Goal: Task Accomplishment & Management: Use online tool/utility

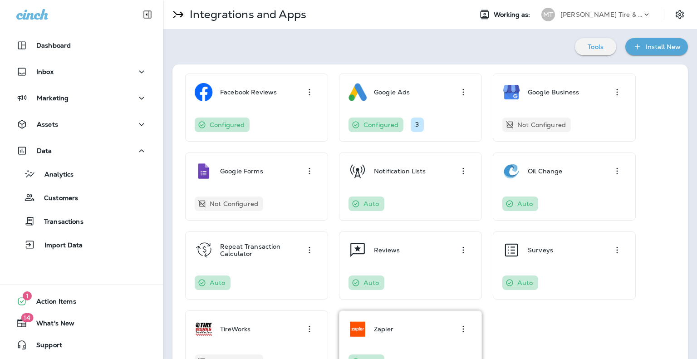
scroll to position [37, 0]
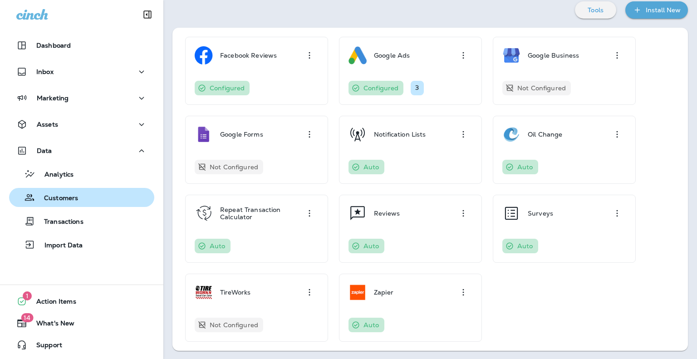
click at [54, 197] on p "Customers" at bounding box center [56, 198] width 43 height 9
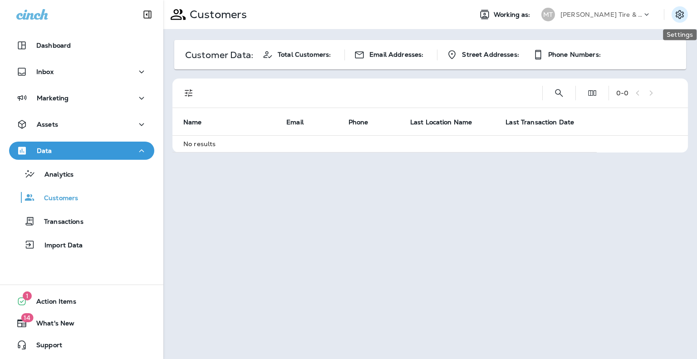
click at [675, 16] on icon "Settings" at bounding box center [680, 14] width 11 height 11
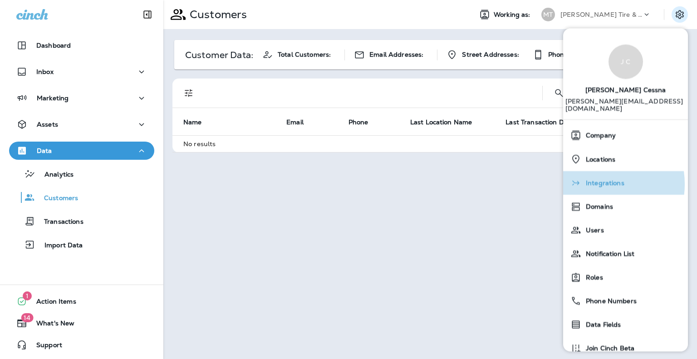
click at [597, 180] on span "Integrations" at bounding box center [602, 184] width 43 height 8
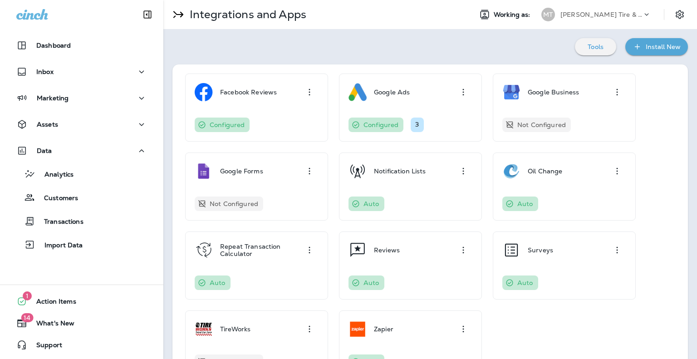
scroll to position [37, 0]
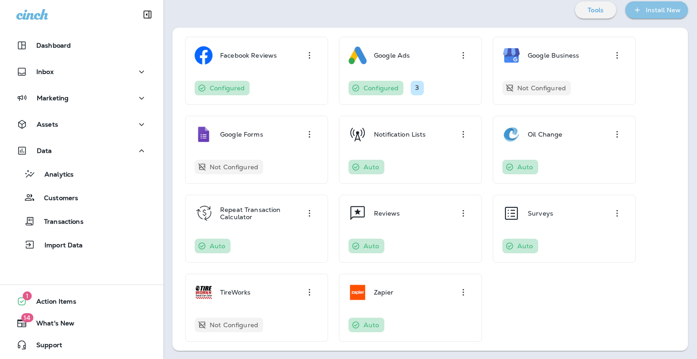
click at [652, 15] on button "Install New" at bounding box center [657, 9] width 63 height 17
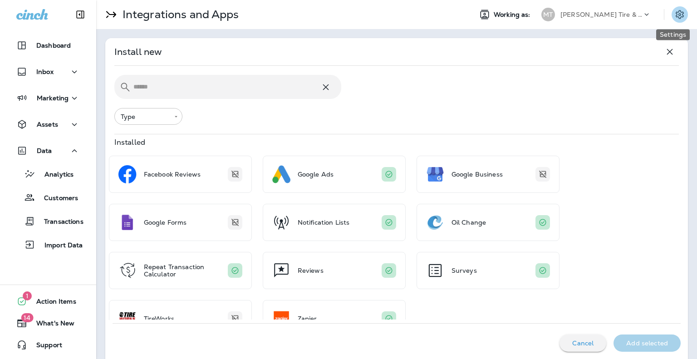
click at [675, 18] on icon "Settings" at bounding box center [680, 14] width 11 height 11
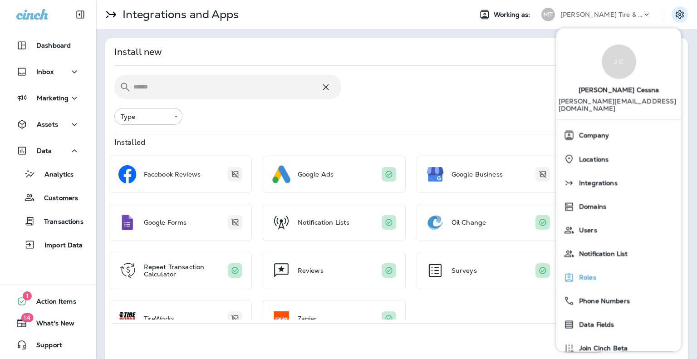
scroll to position [32, 0]
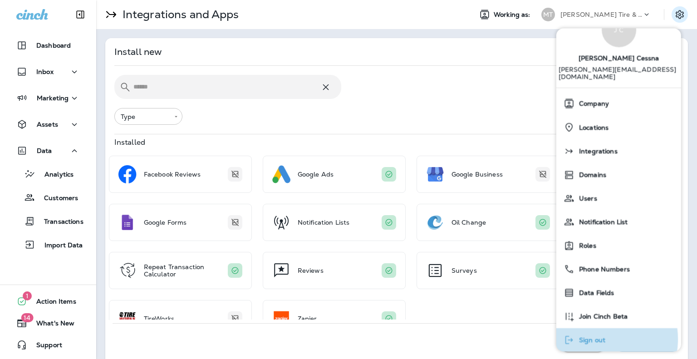
click at [595, 337] on span "Sign out" at bounding box center [590, 341] width 31 height 8
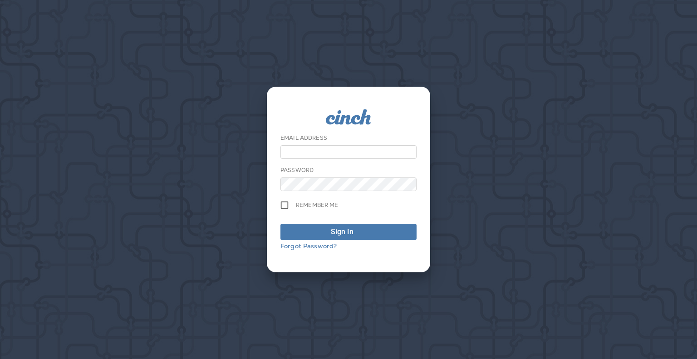
type input "**********"
